Goal: Task Accomplishment & Management: Manage account settings

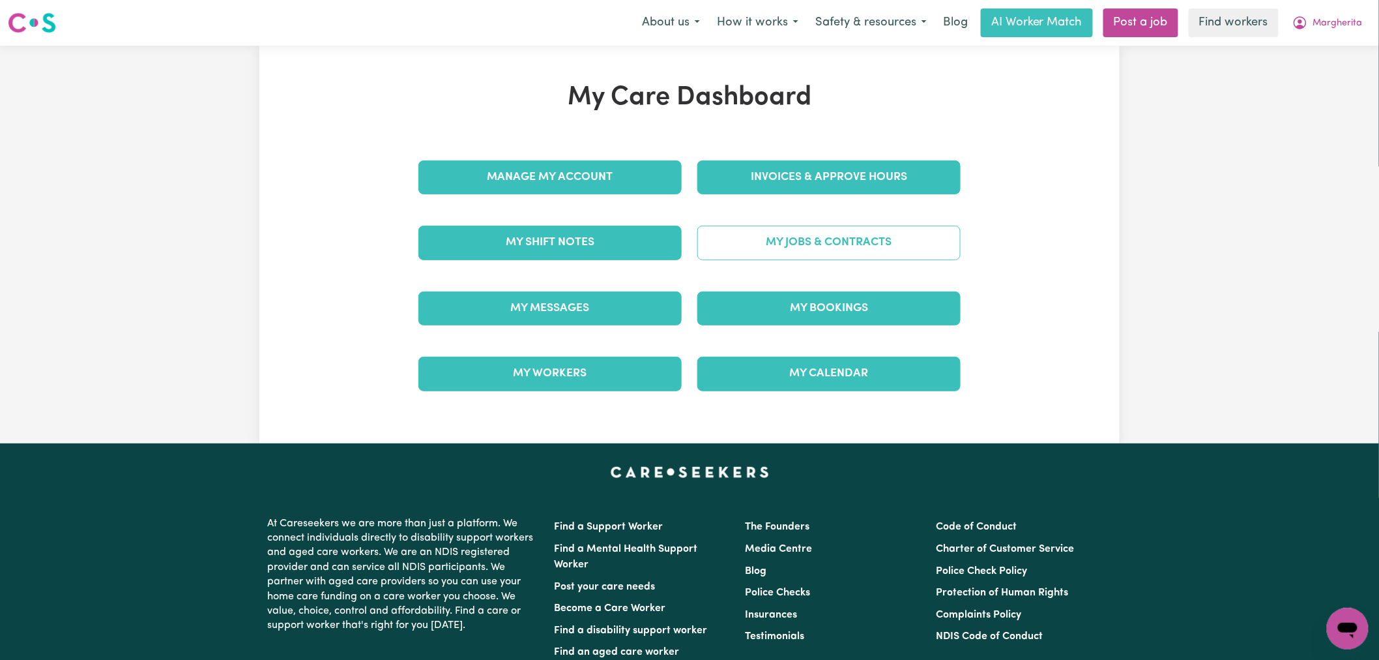
click at [802, 244] on link "My Jobs & Contracts" at bounding box center [829, 243] width 263 height 34
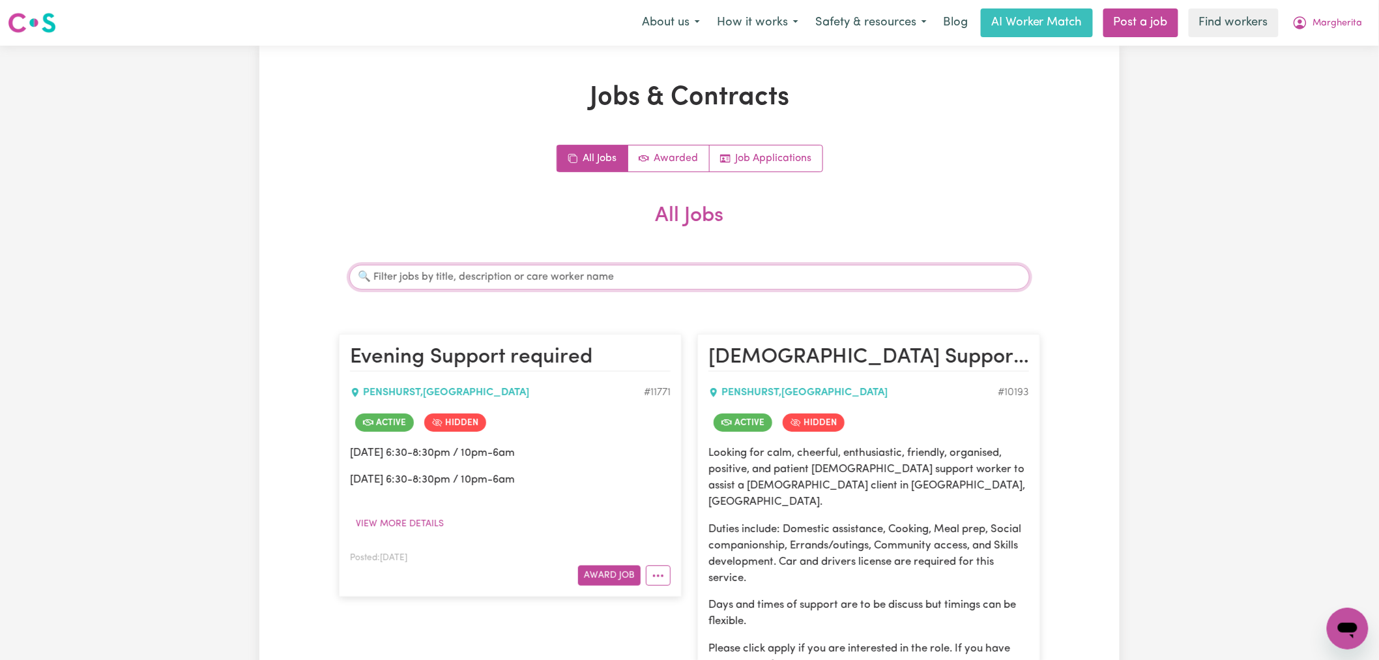
click at [551, 278] on input "Search jobs" at bounding box center [689, 277] width 681 height 25
type input "m"
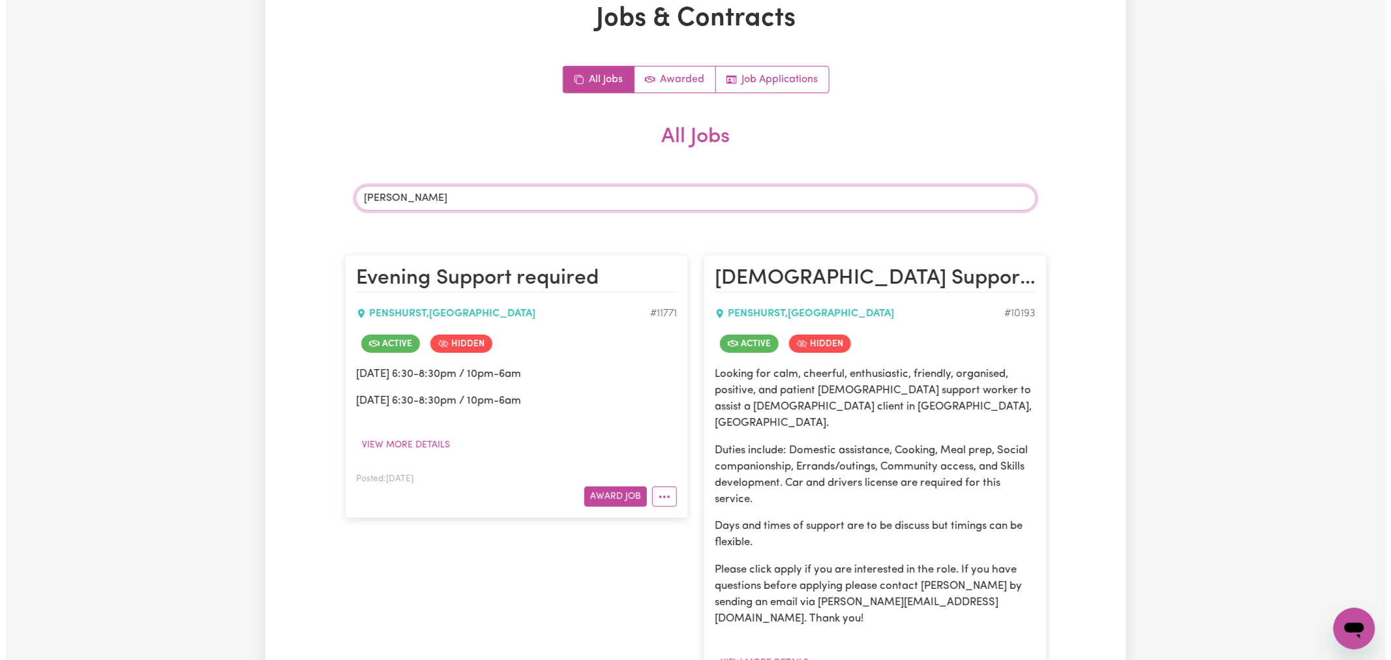
scroll to position [289, 0]
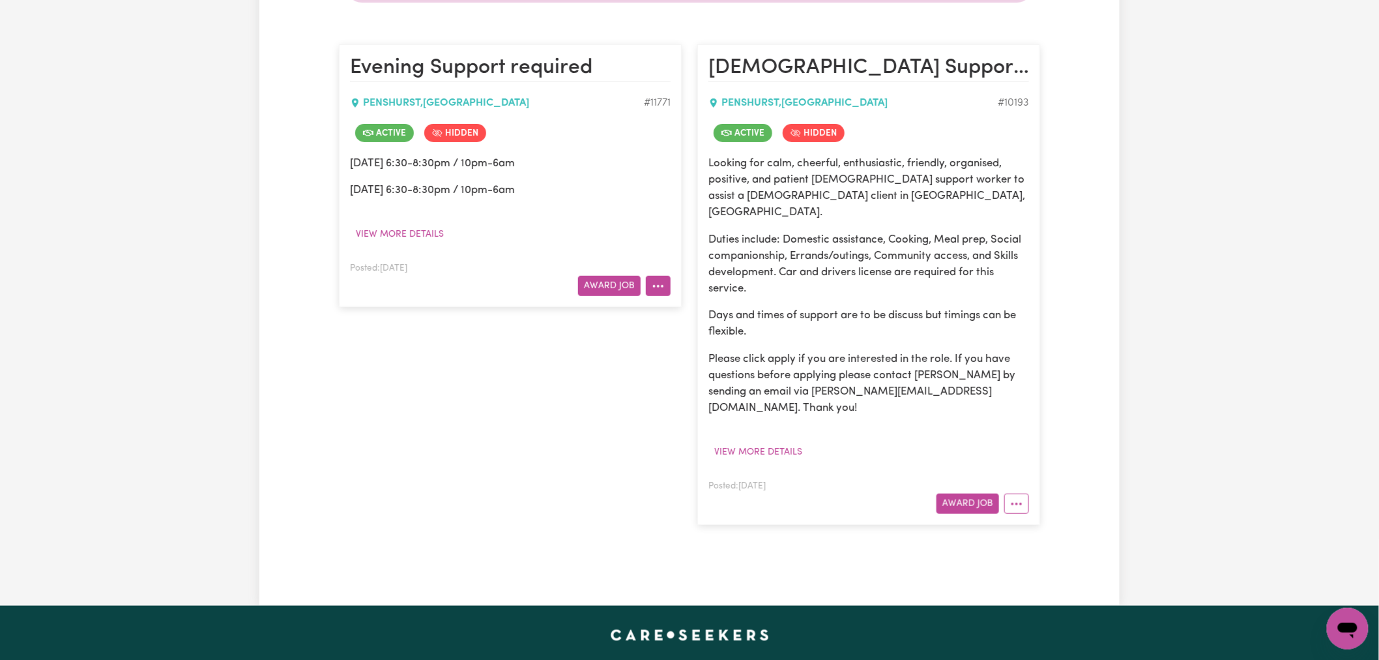
type input "maria"
click at [655, 295] on button "More options" at bounding box center [658, 286] width 25 height 20
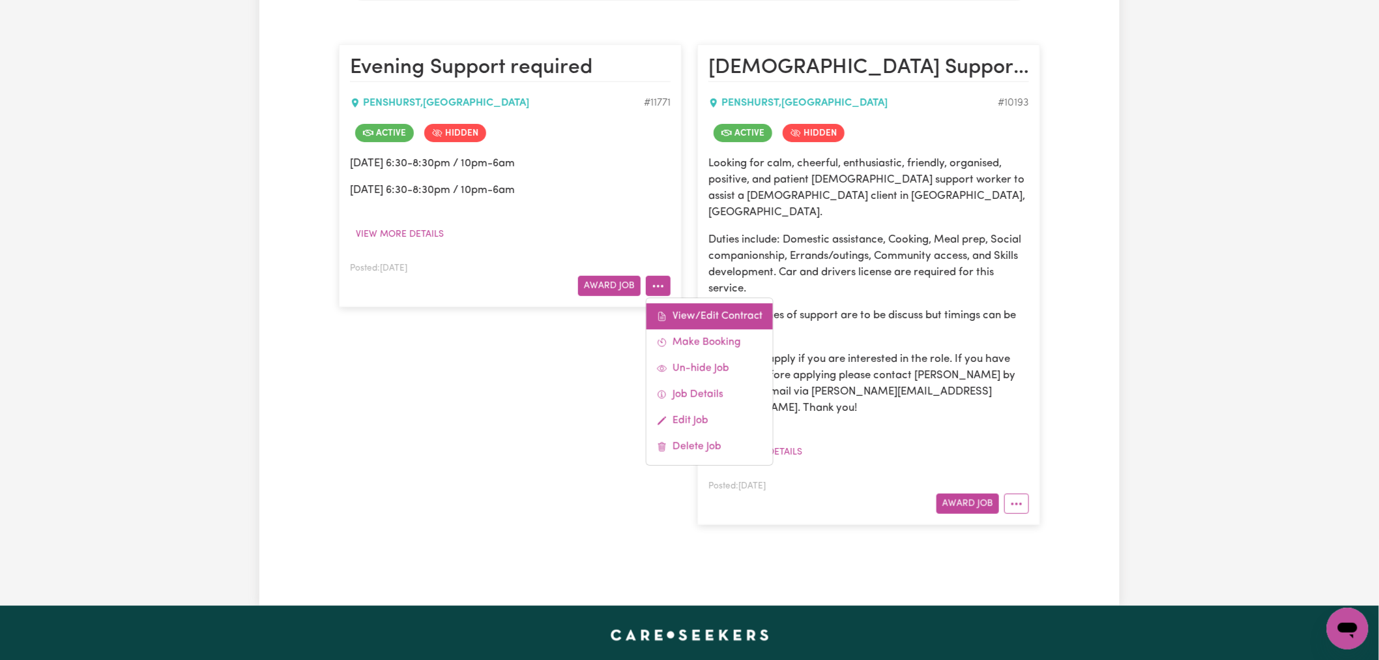
click at [681, 321] on link "View/Edit Contract" at bounding box center [710, 316] width 126 height 26
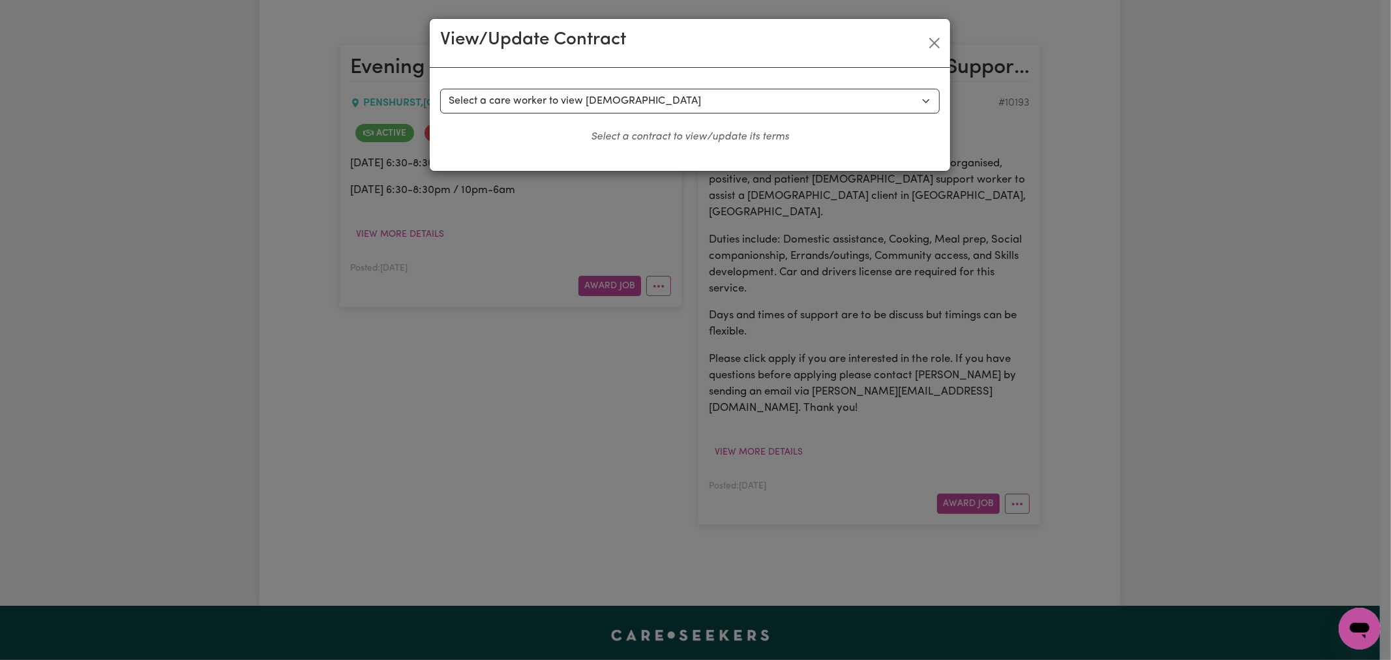
click at [518, 86] on div "Select a contract to view Select a care worker to view contract #8731 - Antonia…" at bounding box center [690, 119] width 520 height 103
click at [518, 98] on select "Select a care worker to view contract #8731 - Antonia Papadopoulos (contract ac…" at bounding box center [689, 101] width 499 height 25
select select "9710"
click at [440, 89] on select "Select a care worker to view contract #8731 - Antonia Papadopoulos (contract ac…" at bounding box center [689, 101] width 499 height 25
select select "WEEKDAY_DAYTIME"
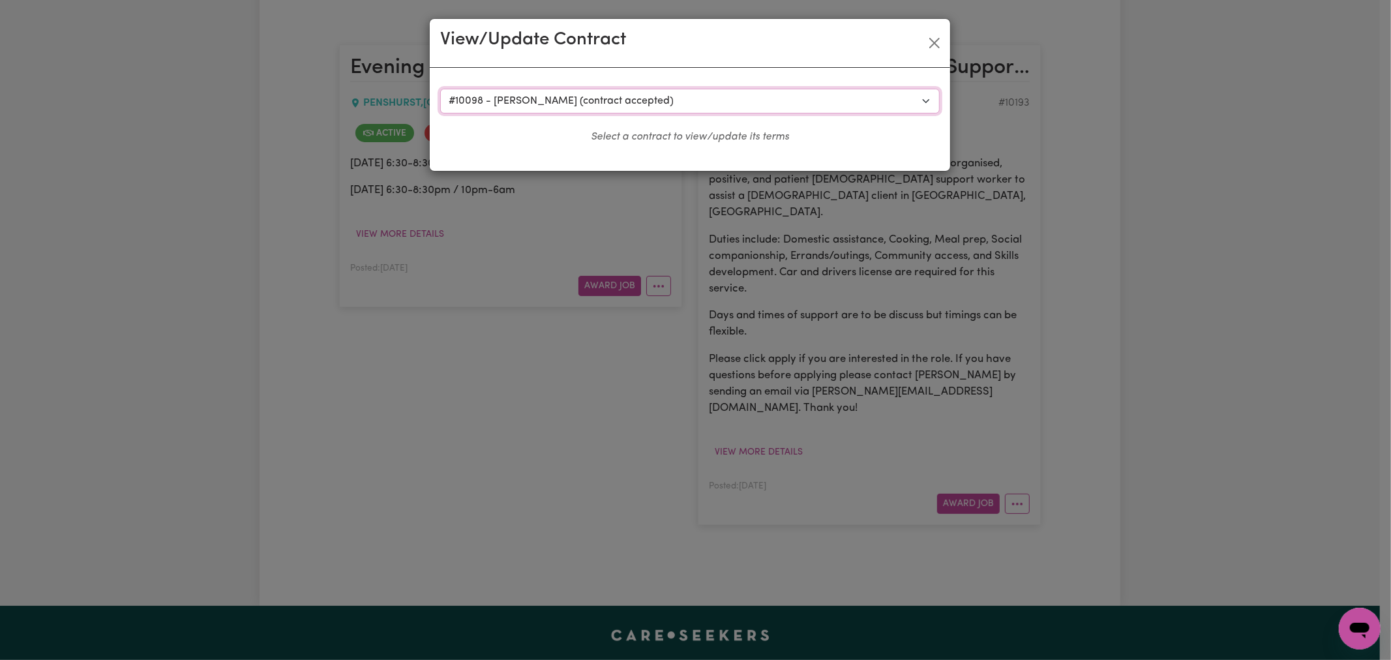
select select "ASSISTANCE_SELF_CARE"
select select "ONE"
select select "SATURDAY"
select select "ASSISTANCE_SELF_CARE"
select select "ONE"
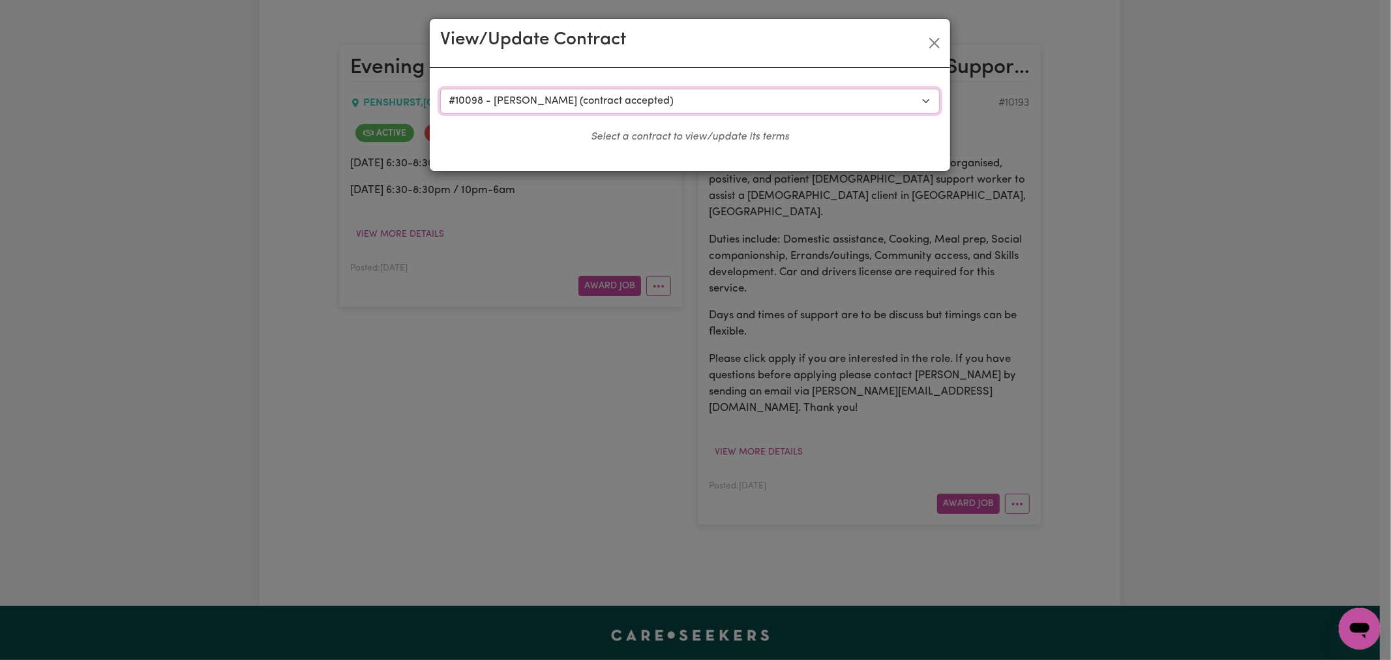
select select "SUNDAY"
select select "ASSISTANCE_SELF_CARE"
select select "ONE"
select select "PUBLIC_HOLIDAY"
select select "ASSISTANCE_SELF_CARE"
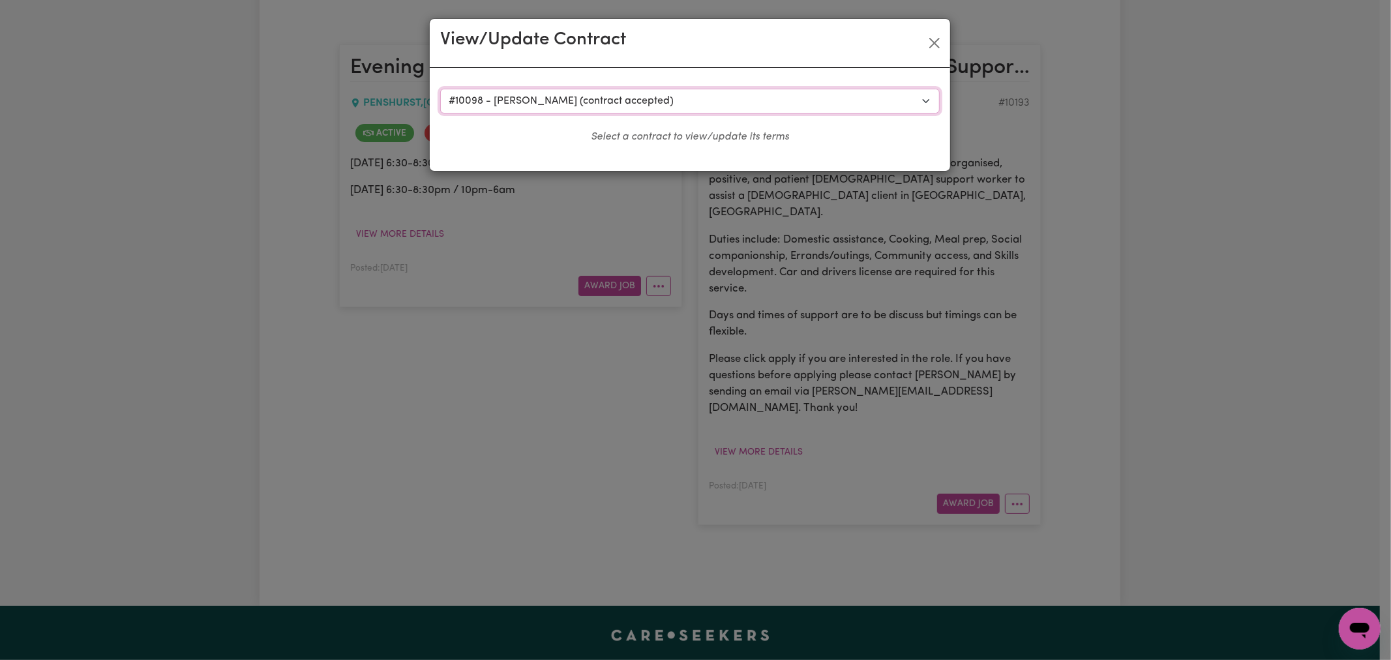
select select "ONE"
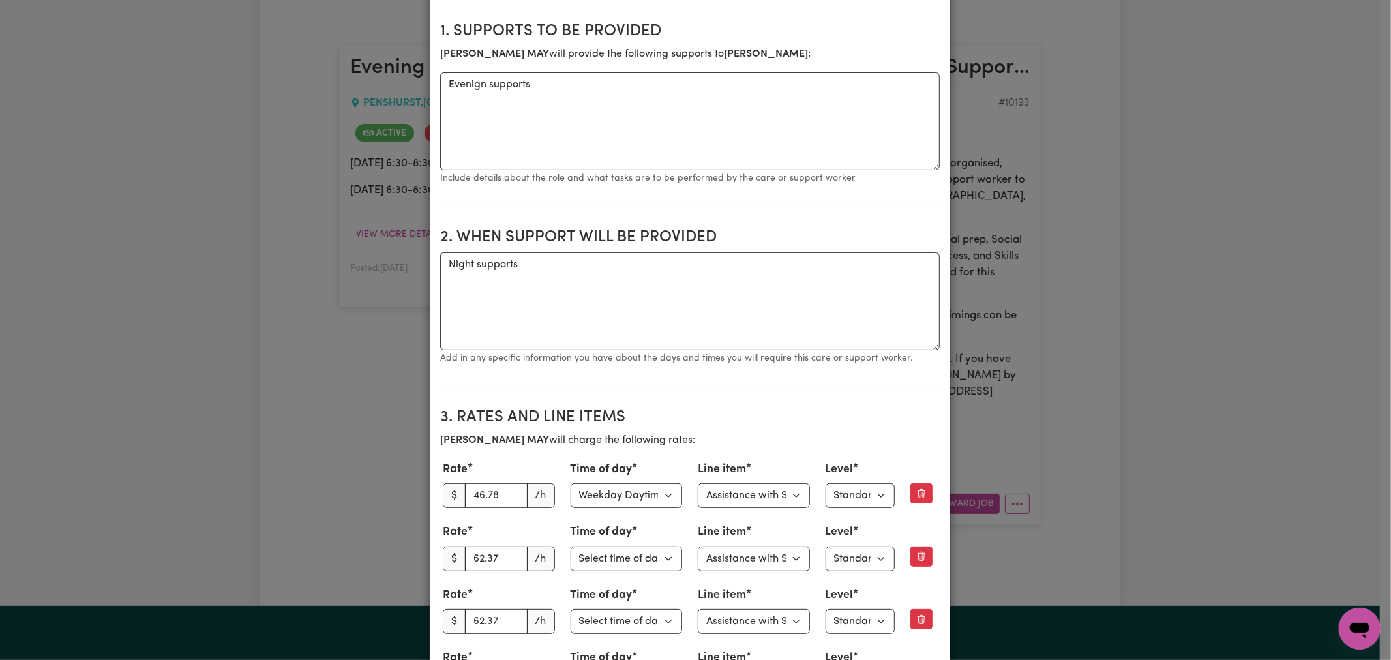
scroll to position [0, 0]
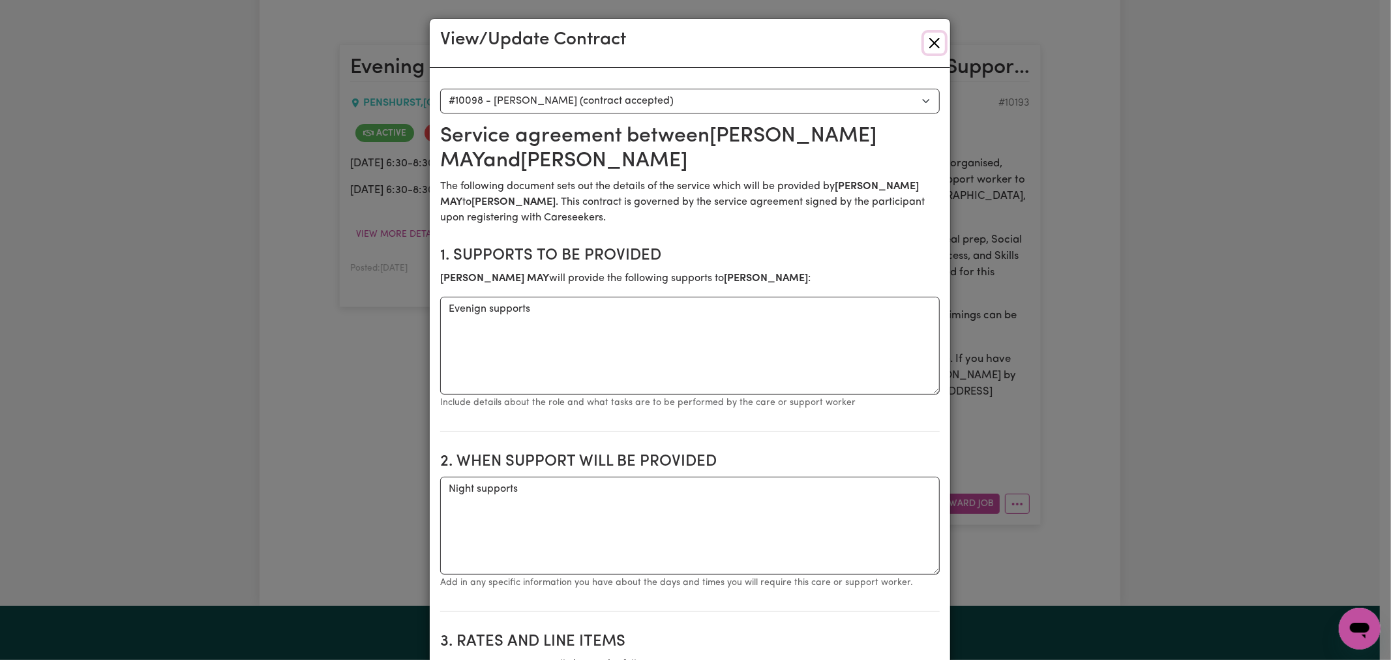
click at [934, 39] on button "Close" at bounding box center [934, 43] width 21 height 21
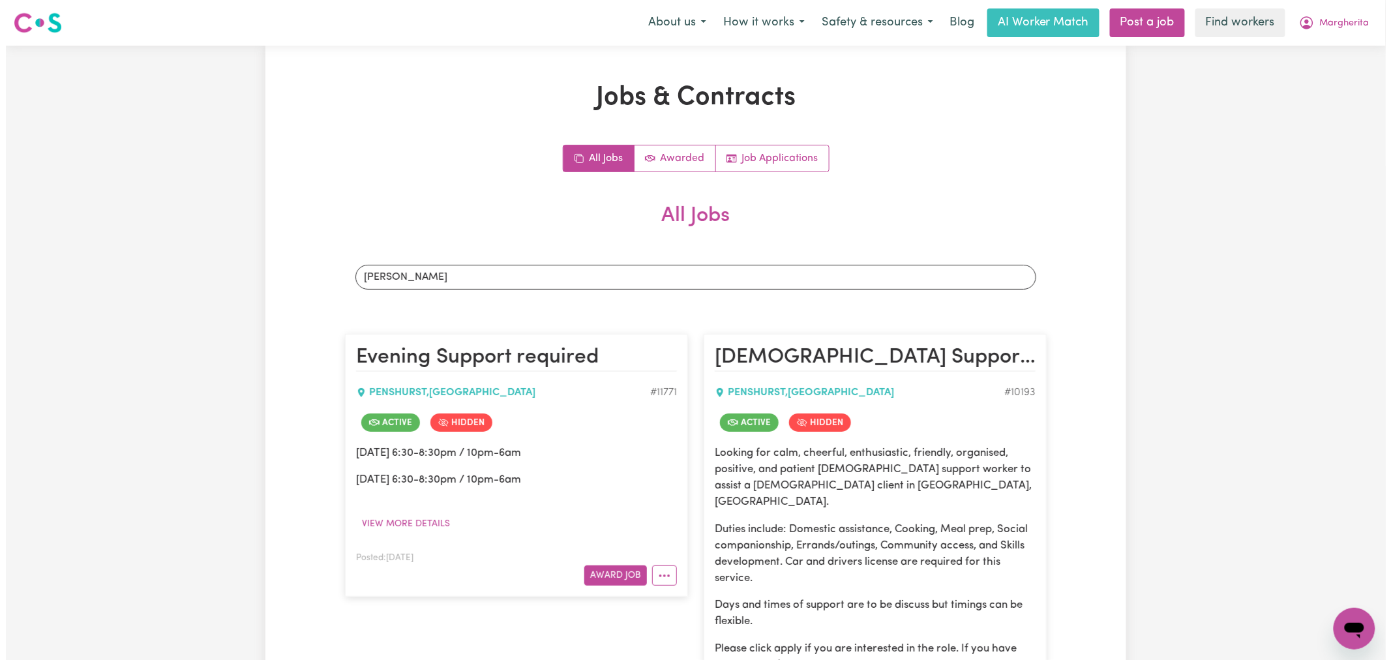
scroll to position [217, 0]
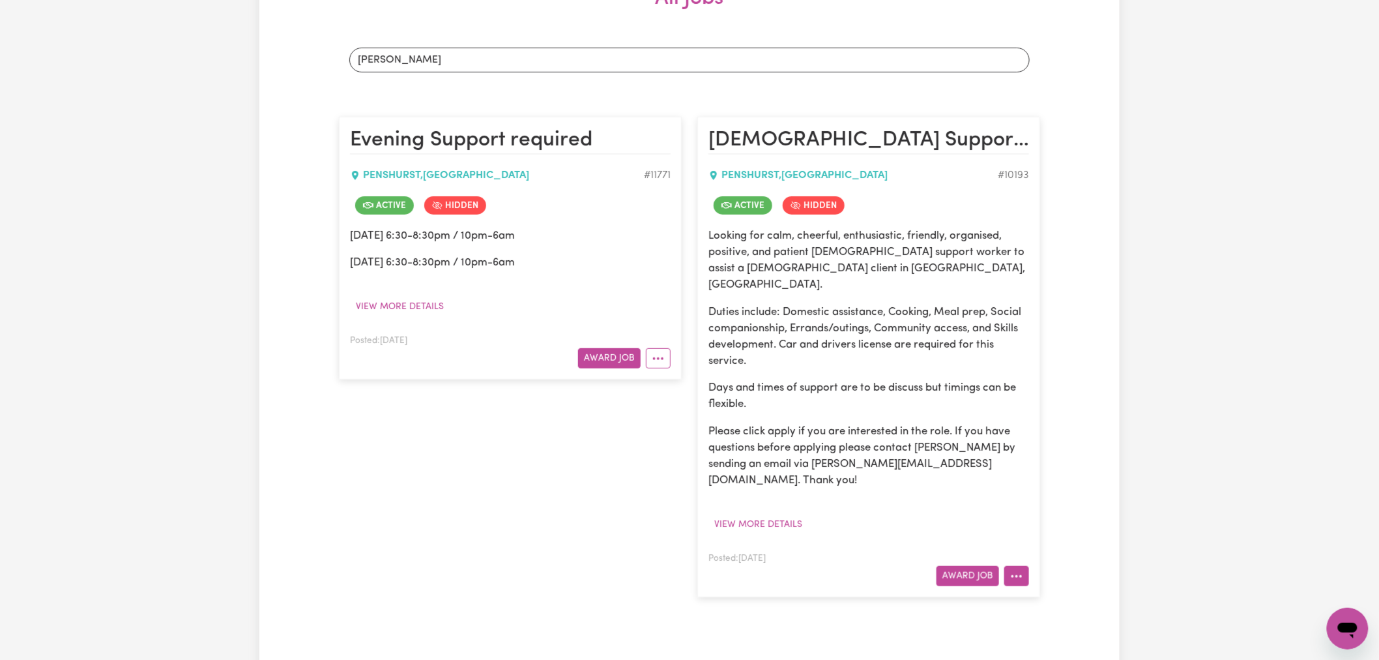
click at [1022, 570] on icon "More options" at bounding box center [1016, 576] width 13 height 13
click at [1052, 402] on link "View/Edit Contract" at bounding box center [1068, 415] width 126 height 26
select select "WEEKDAY_DAYTIME"
select select "ASSISTANCE_SELF_CARE"
select select "ONE"
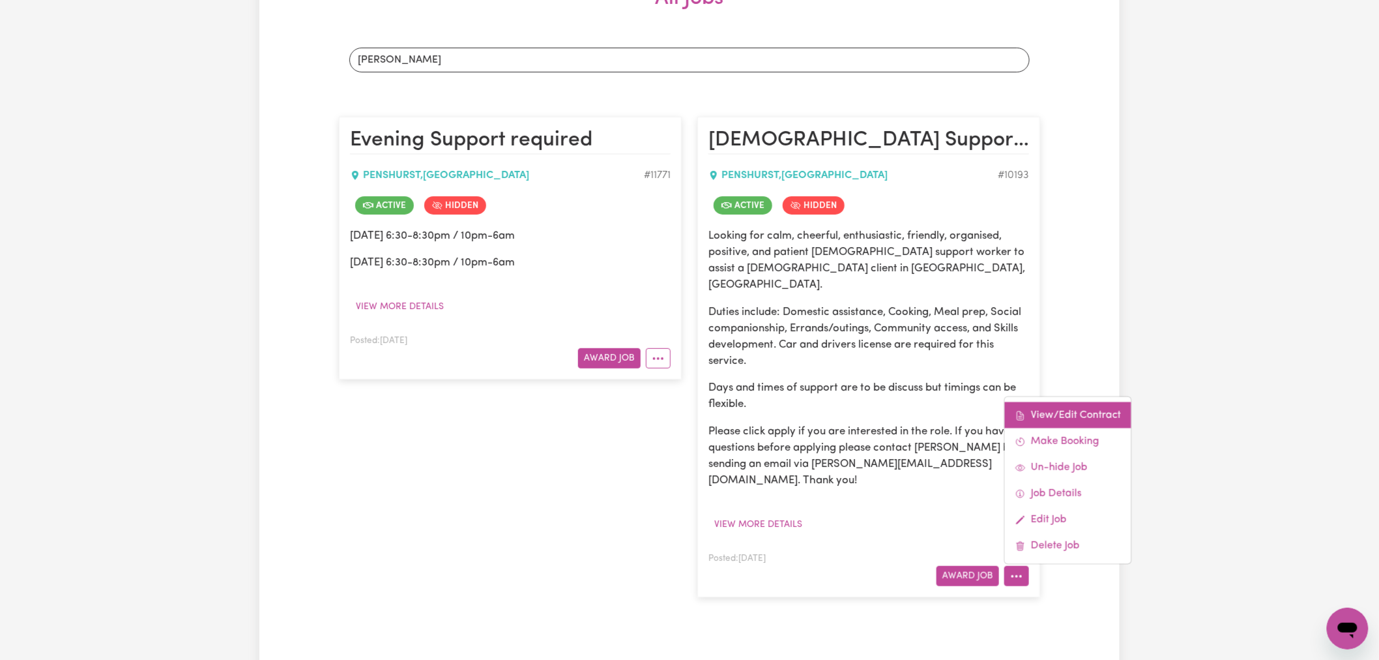
select select "SATURDAY"
select select "ASSISTANCE_SELF_CARE"
select select "ONE"
select select "SUNDAY"
select select "ASSISTANCE_SELF_CARE"
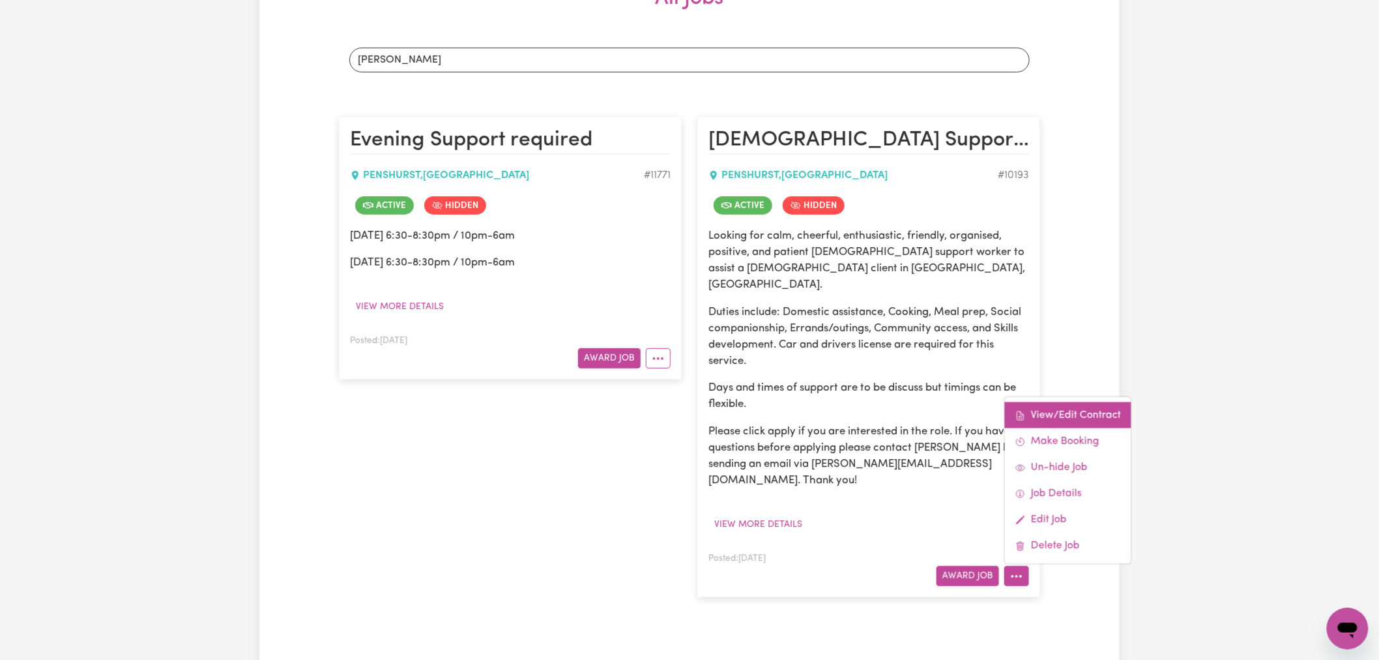
select select "ONE"
select select "PUBLIC_HOLIDAY"
select select "ASSISTANCE_SELF_CARE"
select select "ONE"
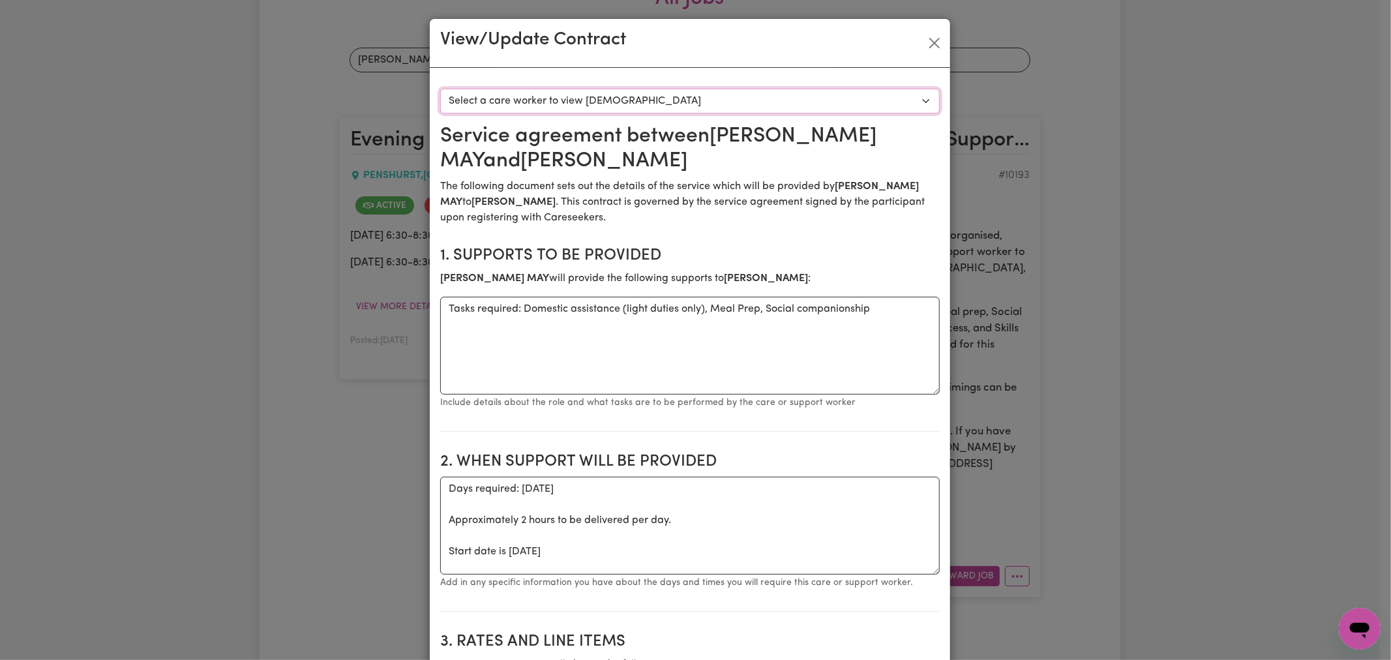
drag, startPoint x: 578, startPoint y: 99, endPoint x: 585, endPoint y: 113, distance: 15.5
click at [578, 99] on select "Select a care worker to view contract #8137 - MARIA MAY (contract accepted)" at bounding box center [689, 101] width 499 height 25
select select "7749"
click at [440, 89] on select "Select a care worker to view contract #8137 - MARIA MAY (contract accepted)" at bounding box center [689, 101] width 499 height 25
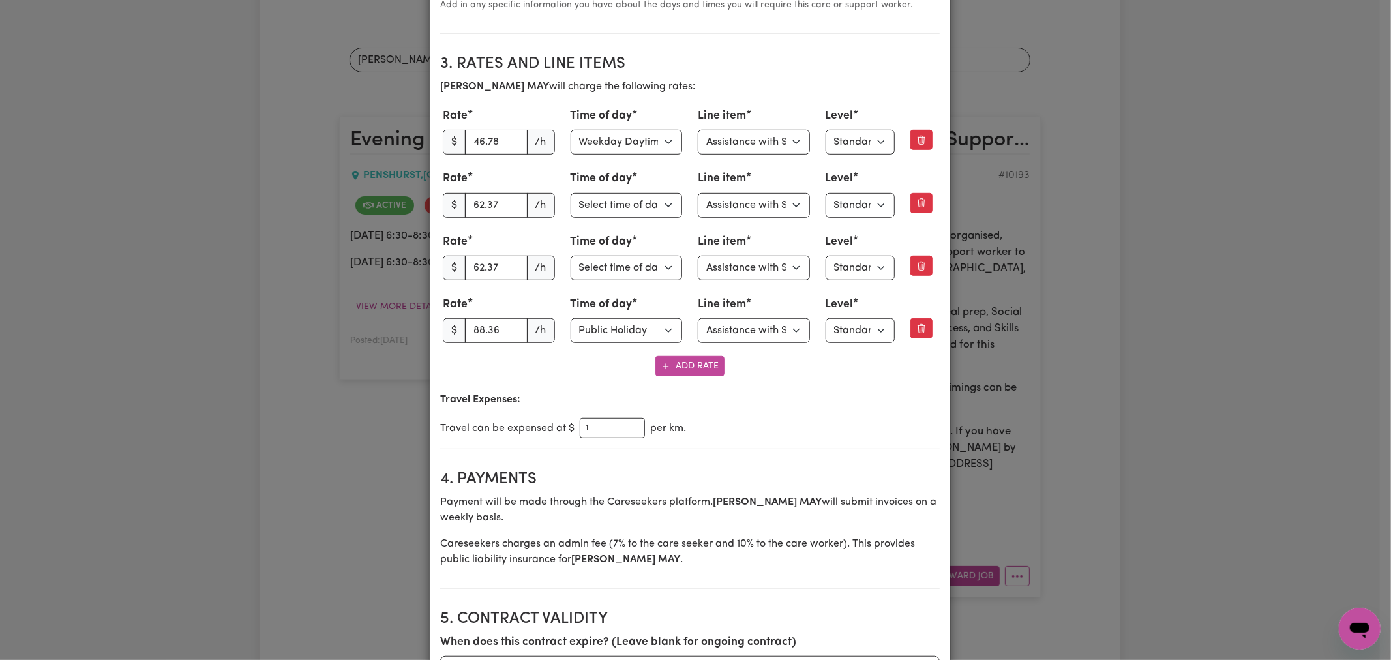
scroll to position [579, 0]
click at [683, 373] on button "Add Rate" at bounding box center [689, 365] width 69 height 20
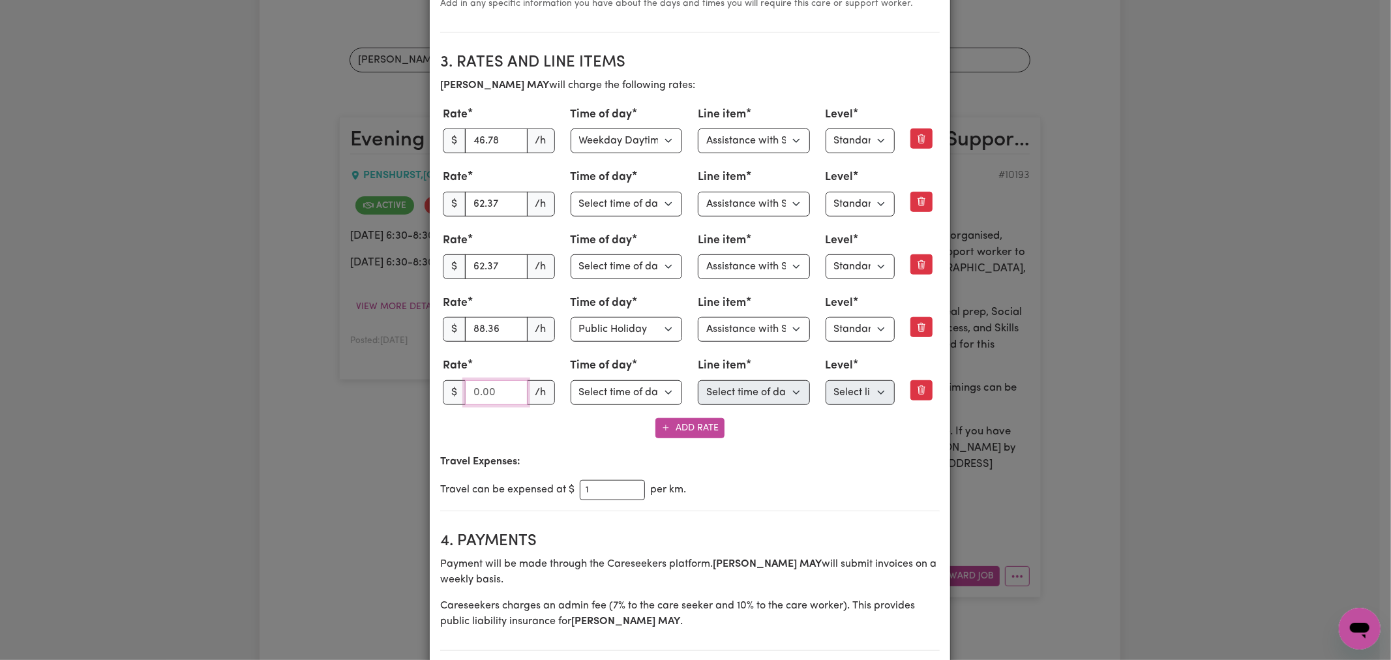
click at [486, 394] on input "number" at bounding box center [496, 392] width 63 height 25
type input "48.78"
click at [650, 398] on select "Select time of day Weekday Daytime Weekday Evening Saturday Sunday Public Holid…" at bounding box center [626, 392] width 112 height 25
select select "WEEKDAY_EVENING"
click at [570, 383] on select "Select time of day Weekday Daytime Weekday Evening Saturday Sunday Public Holid…" at bounding box center [626, 392] width 112 height 25
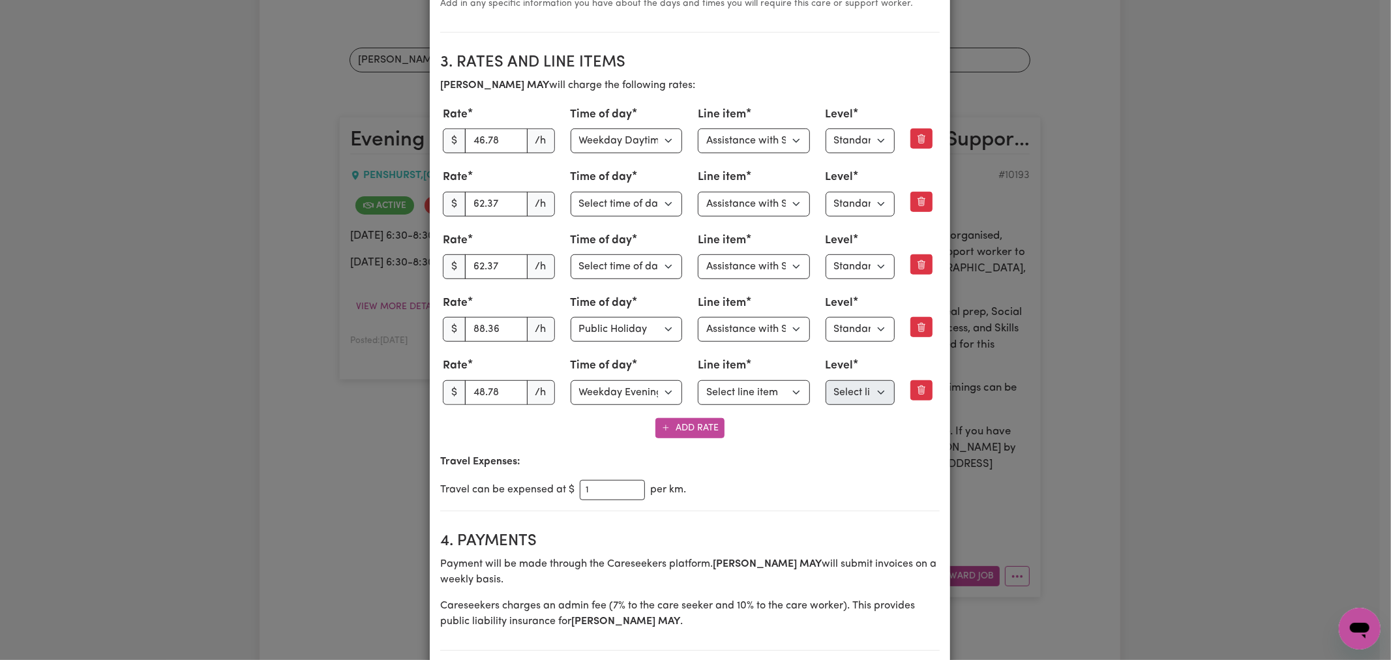
click at [732, 420] on div "MARIA MAY will charge the following rates: Rate $ 46.78 /h Time of day Select t…" at bounding box center [689, 258] width 499 height 361
click at [765, 391] on select "Select line item Assistance with Self Care Activities Assistance with personal …" at bounding box center [754, 392] width 112 height 25
select select "ASSISTANCE_SELF_CARE"
click at [698, 383] on select "Select line item Assistance with Self Care Activities Assistance with personal …" at bounding box center [754, 392] width 112 height 25
click at [854, 400] on select "Select level Standard Level 1 High Intensity Level 2" at bounding box center [859, 392] width 69 height 25
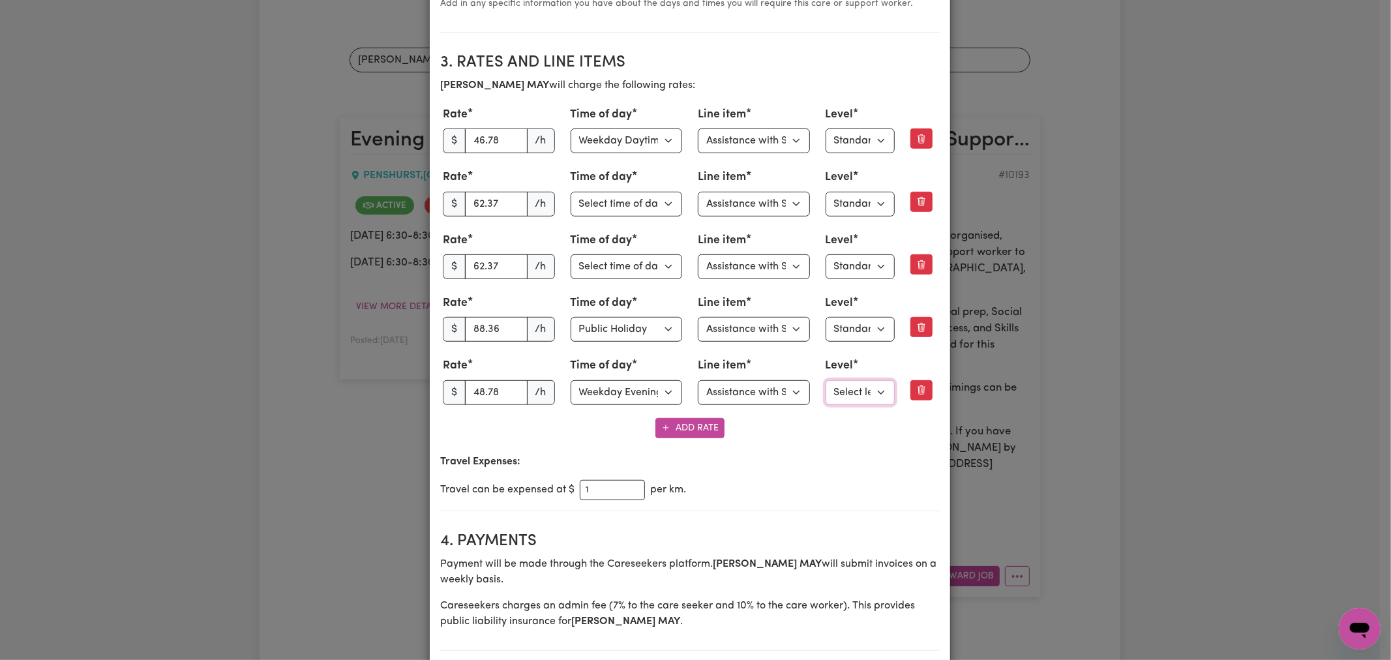
select select "ONE"
click at [825, 383] on select "Select level Standard Level 1 High Intensity Level 2" at bounding box center [859, 392] width 69 height 25
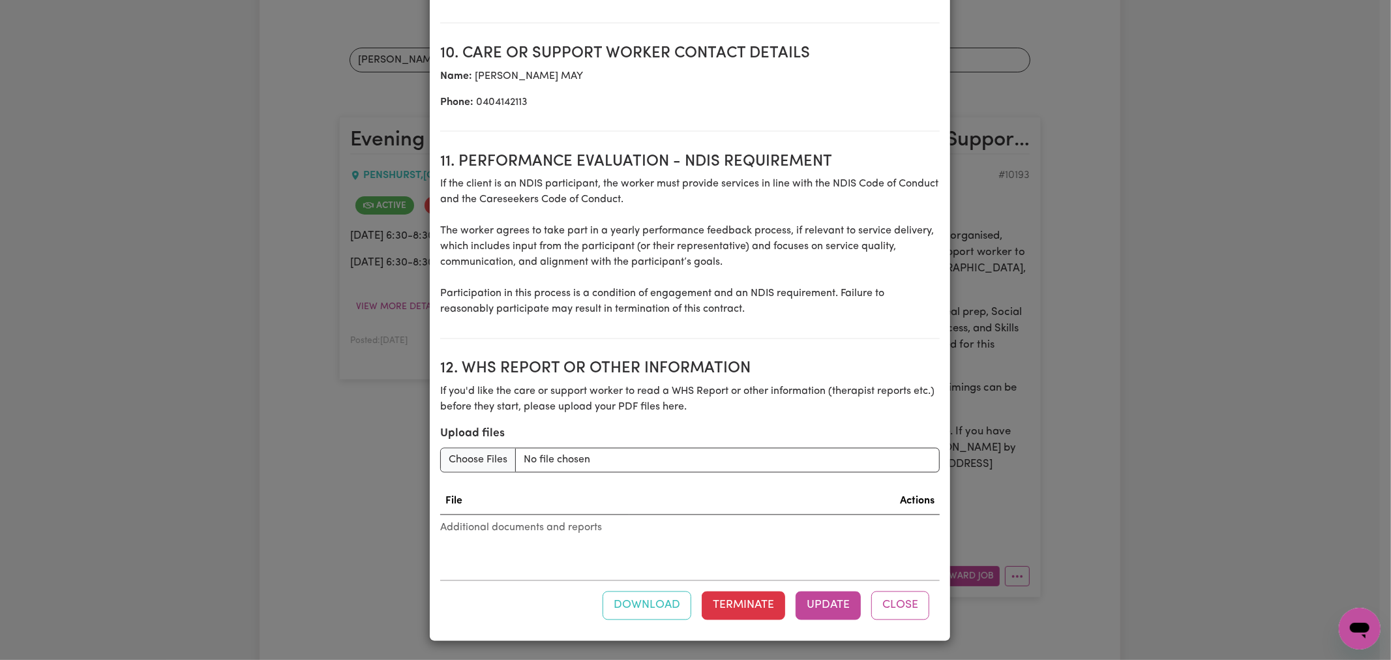
scroll to position [1909, 0]
click at [825, 600] on button "Update" at bounding box center [827, 605] width 65 height 29
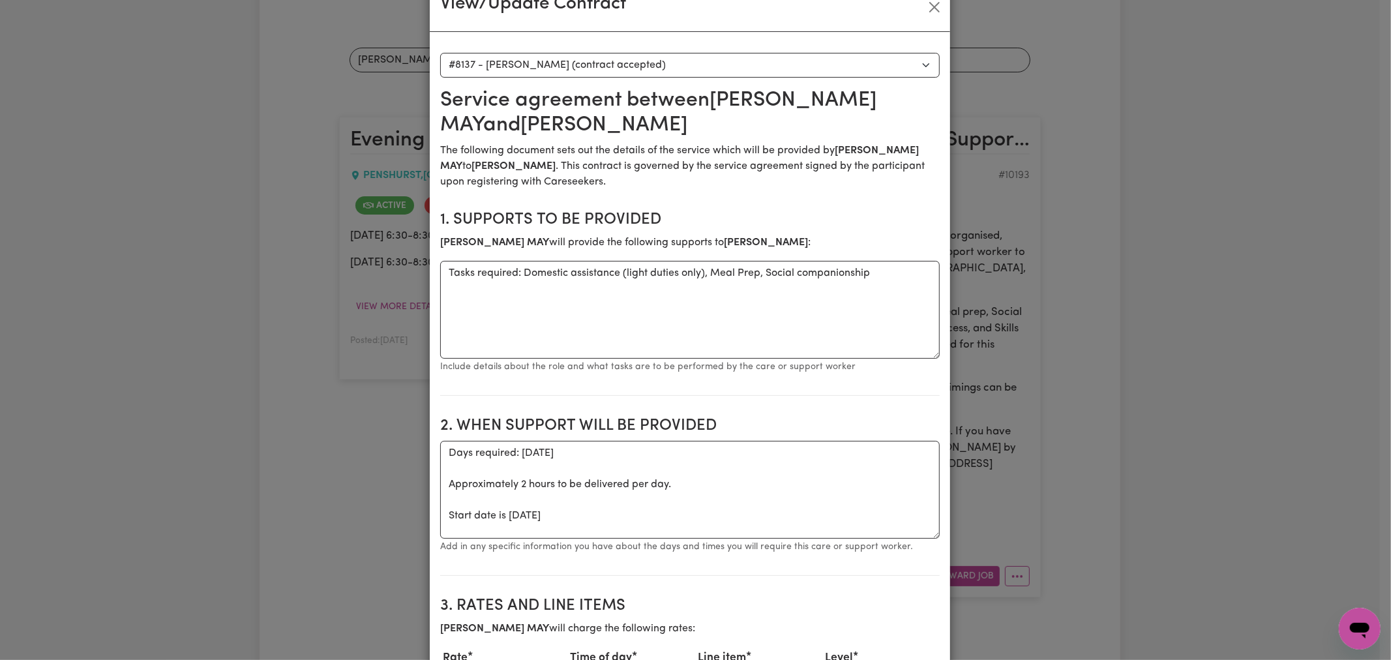
scroll to position [0, 0]
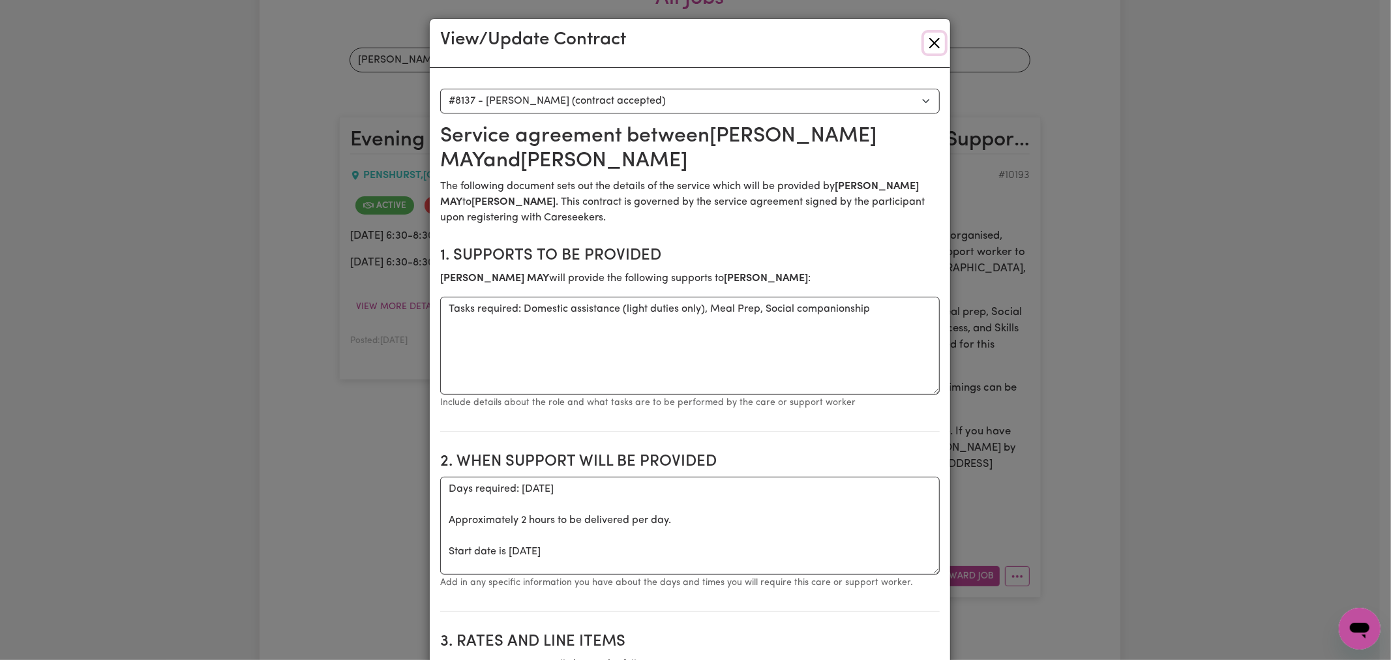
click at [933, 51] on button "Close" at bounding box center [934, 43] width 21 height 21
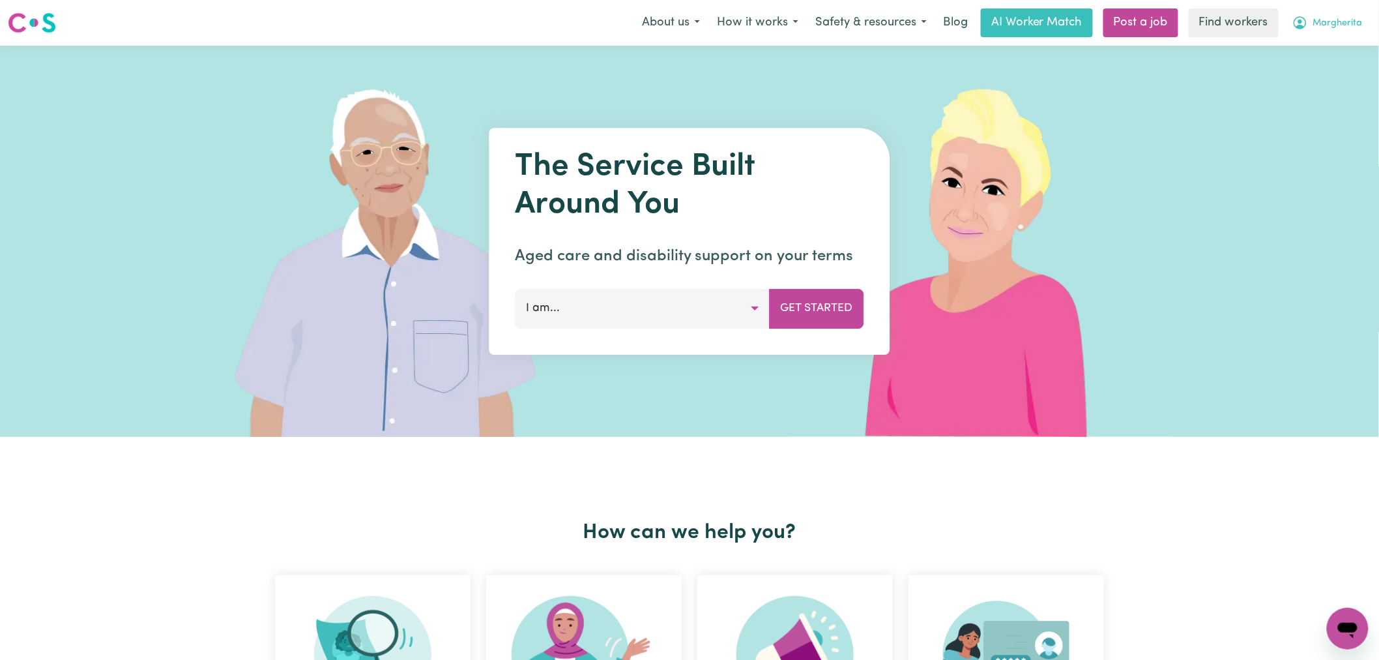
click at [1337, 31] on button "Margherita" at bounding box center [1327, 22] width 87 height 27
click at [1319, 81] on link "Logout" at bounding box center [1319, 75] width 103 height 25
click at [1351, 18] on link "Login" at bounding box center [1349, 22] width 45 height 29
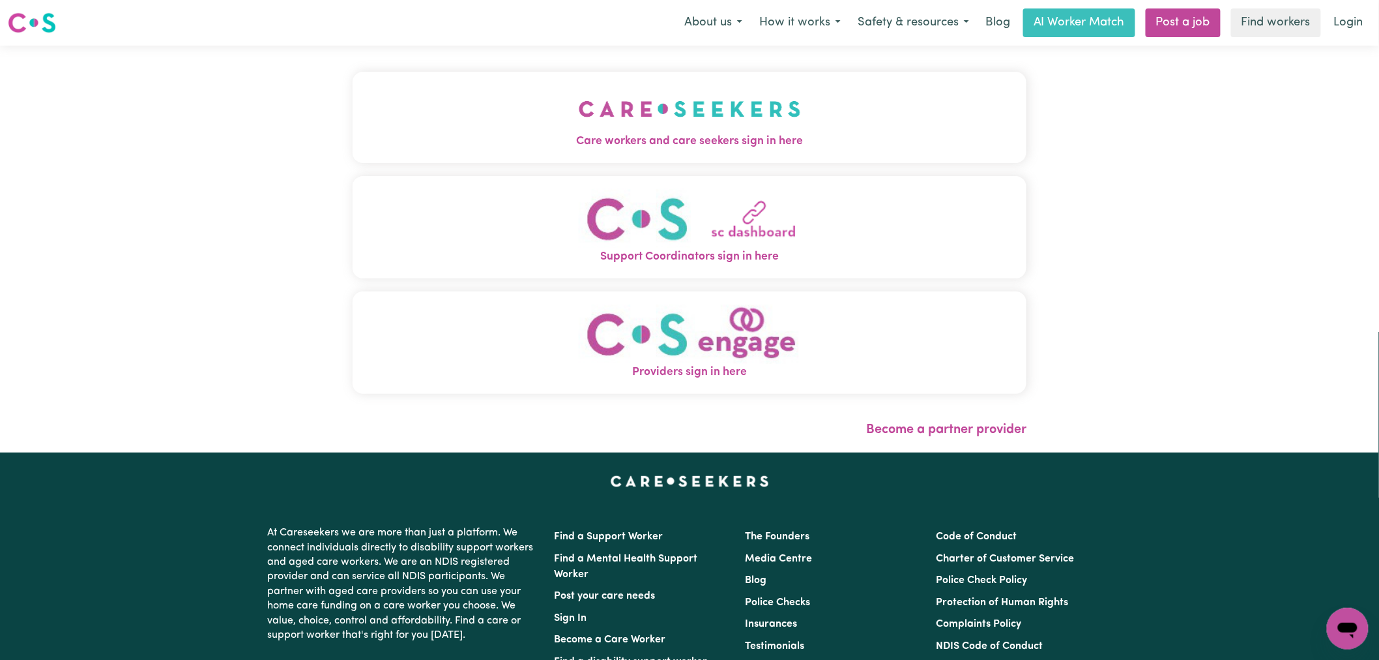
click at [561, 99] on button "Care workers and care seekers sign in here" at bounding box center [690, 117] width 674 height 91
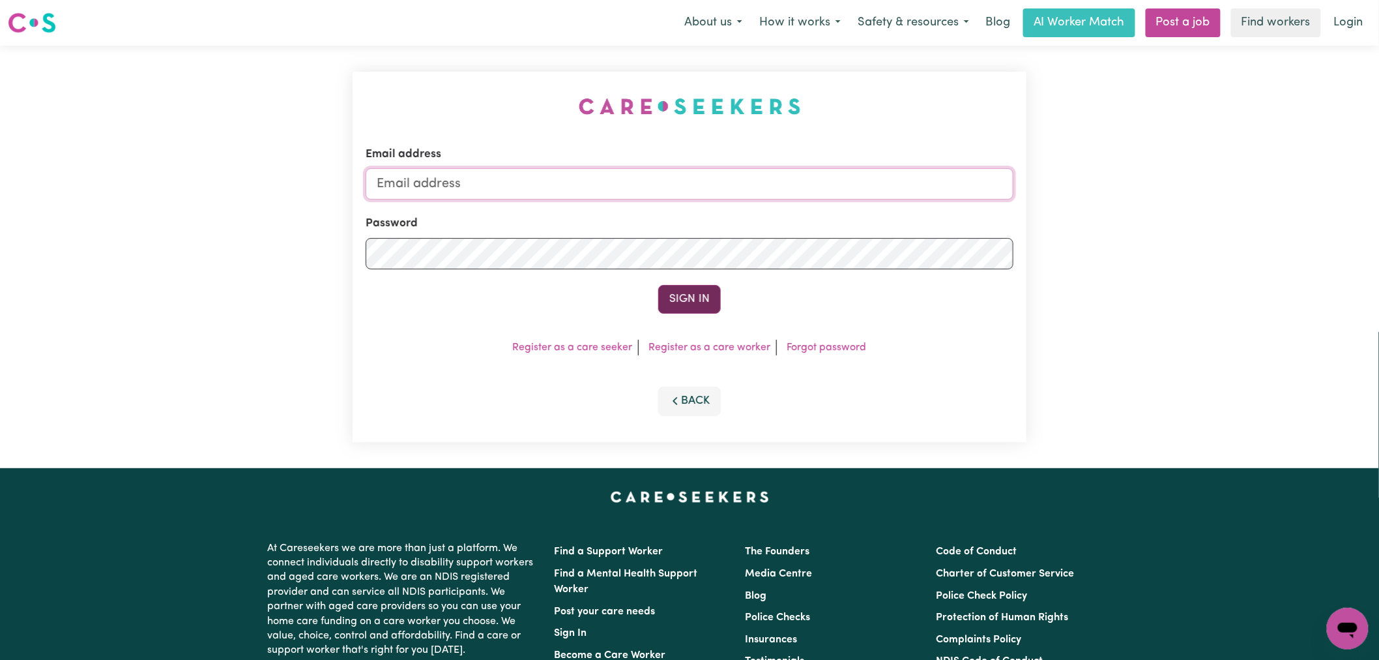
type input "[PERSON_NAME][EMAIL_ADDRESS][DOMAIN_NAME]"
click at [709, 290] on button "Sign In" at bounding box center [689, 299] width 63 height 29
